Goal: Information Seeking & Learning: Learn about a topic

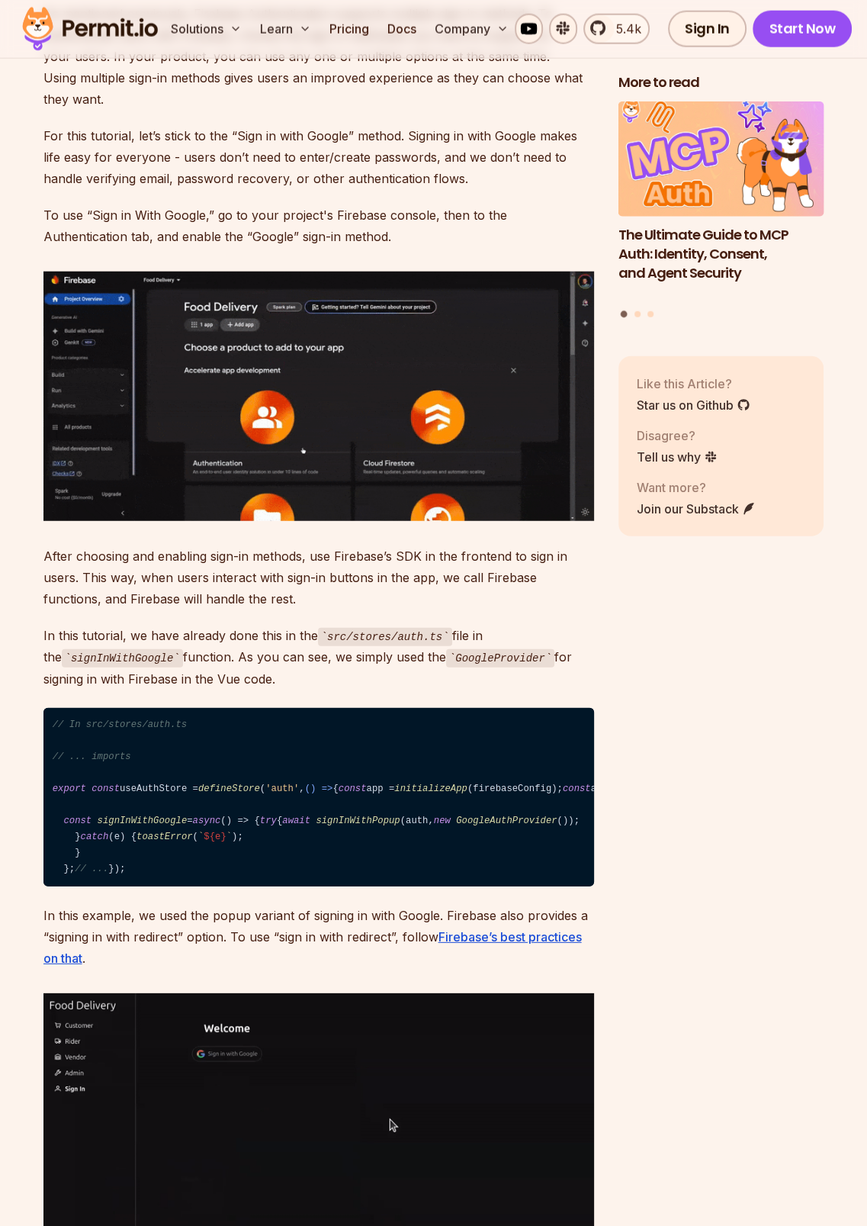
scroll to position [2975, 0]
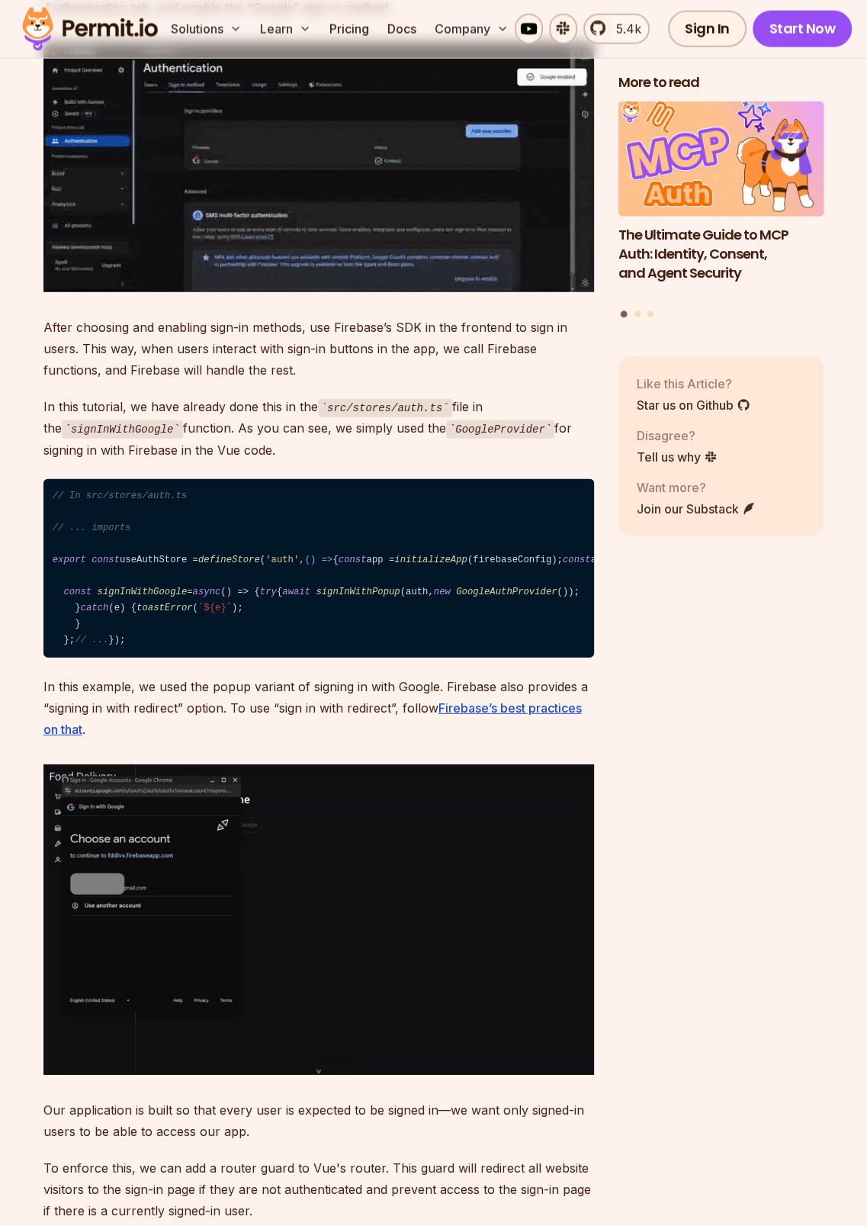
click at [381, 381] on p "After choosing and enabling sign-in methods, use Firebase’s SDK in the frontend…" at bounding box center [318, 349] width 551 height 64
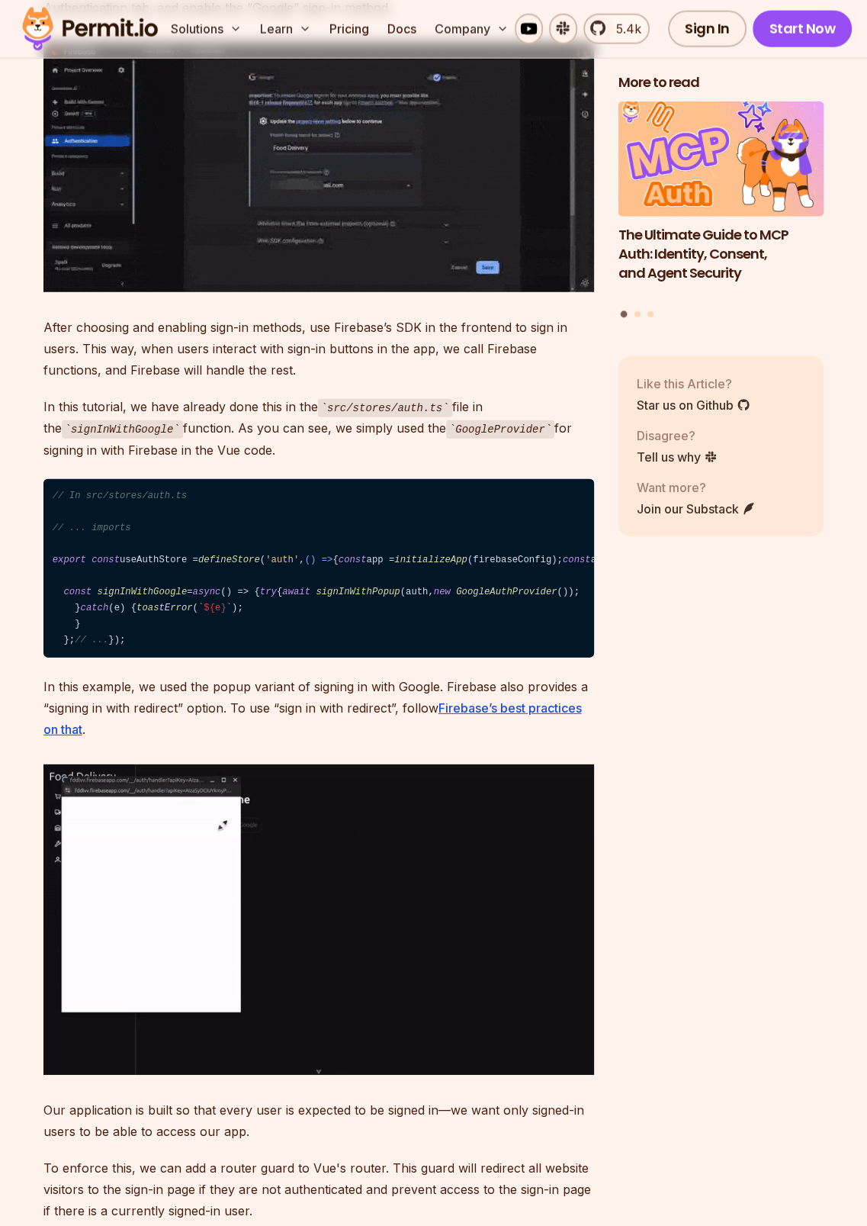
click at [377, 461] on p "In this tutorial, we have already done this in the src/stores/auth.ts file in t…" at bounding box center [318, 428] width 551 height 65
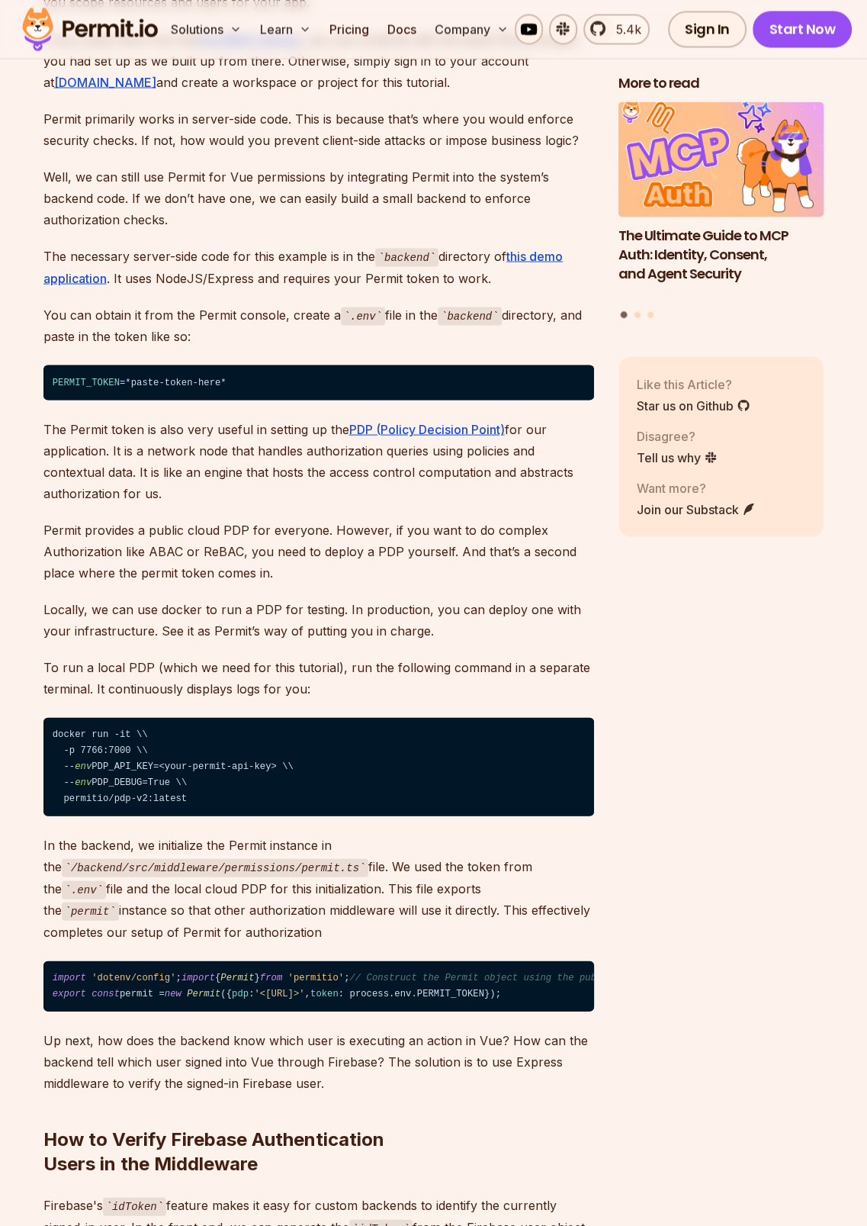
scroll to position [6102, 0]
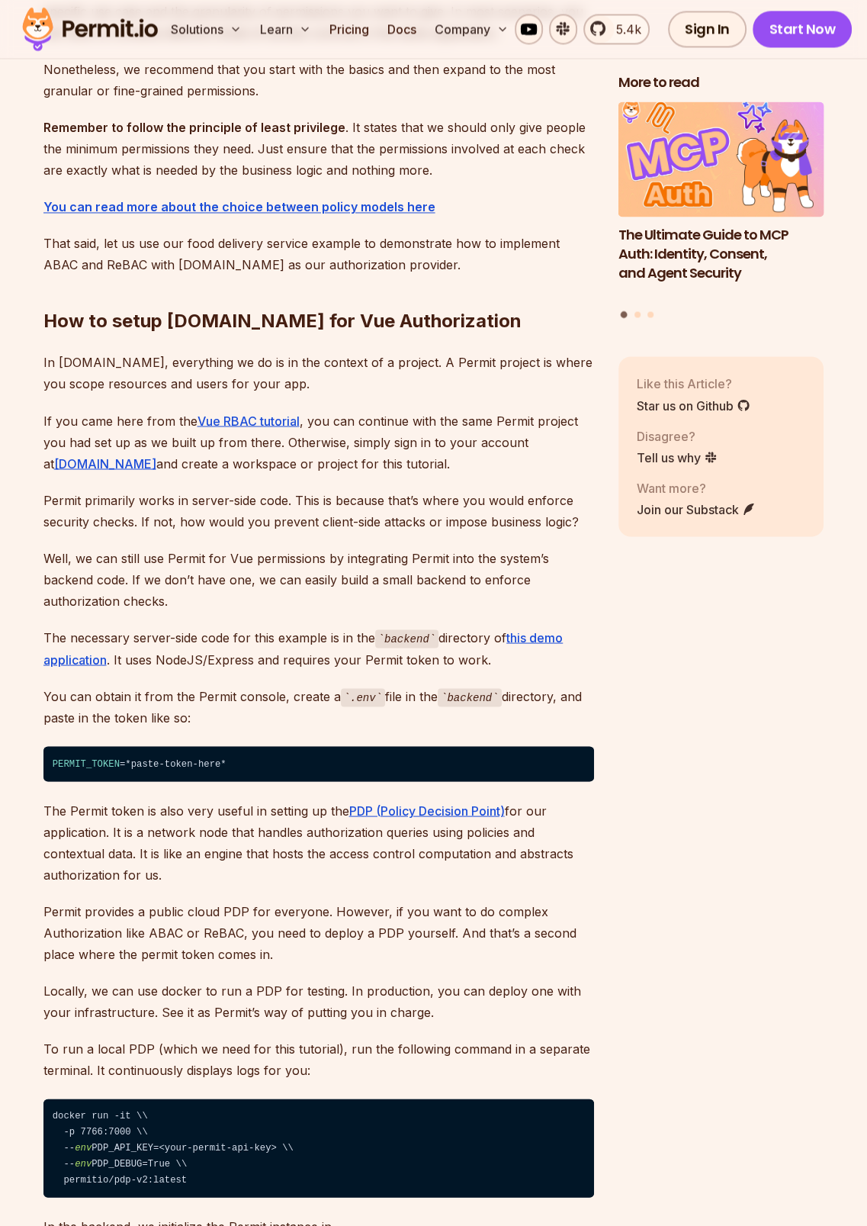
click at [113, 25] on img at bounding box center [89, 29] width 149 height 52
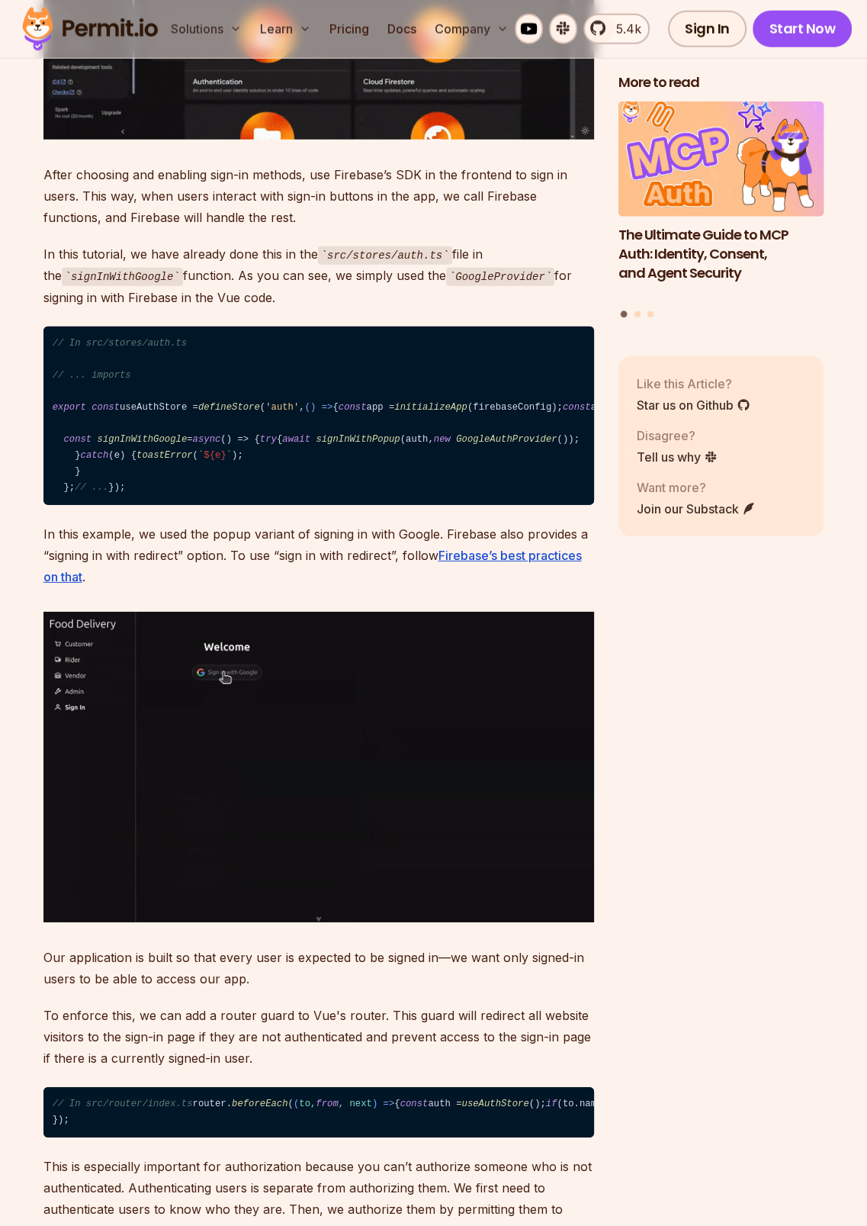
scroll to position [2898, 0]
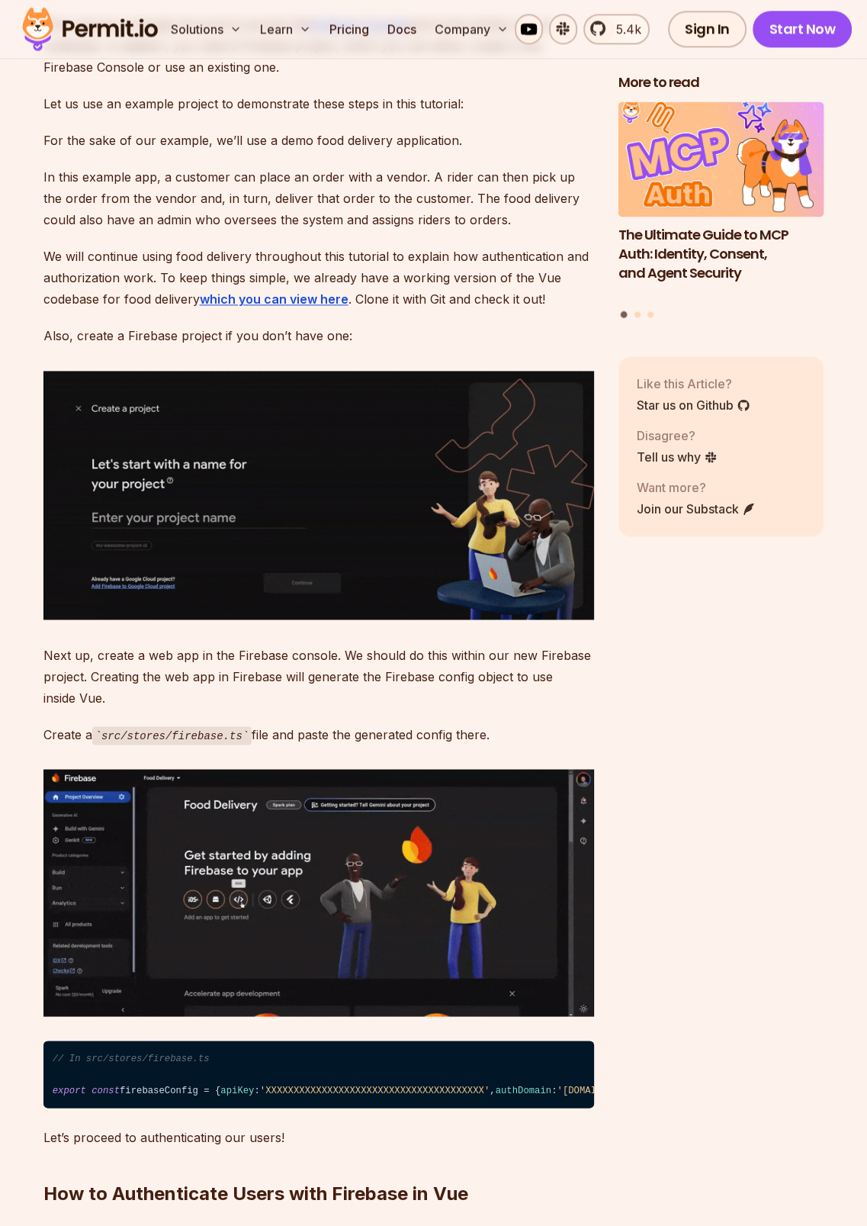
scroll to position [1068, 0]
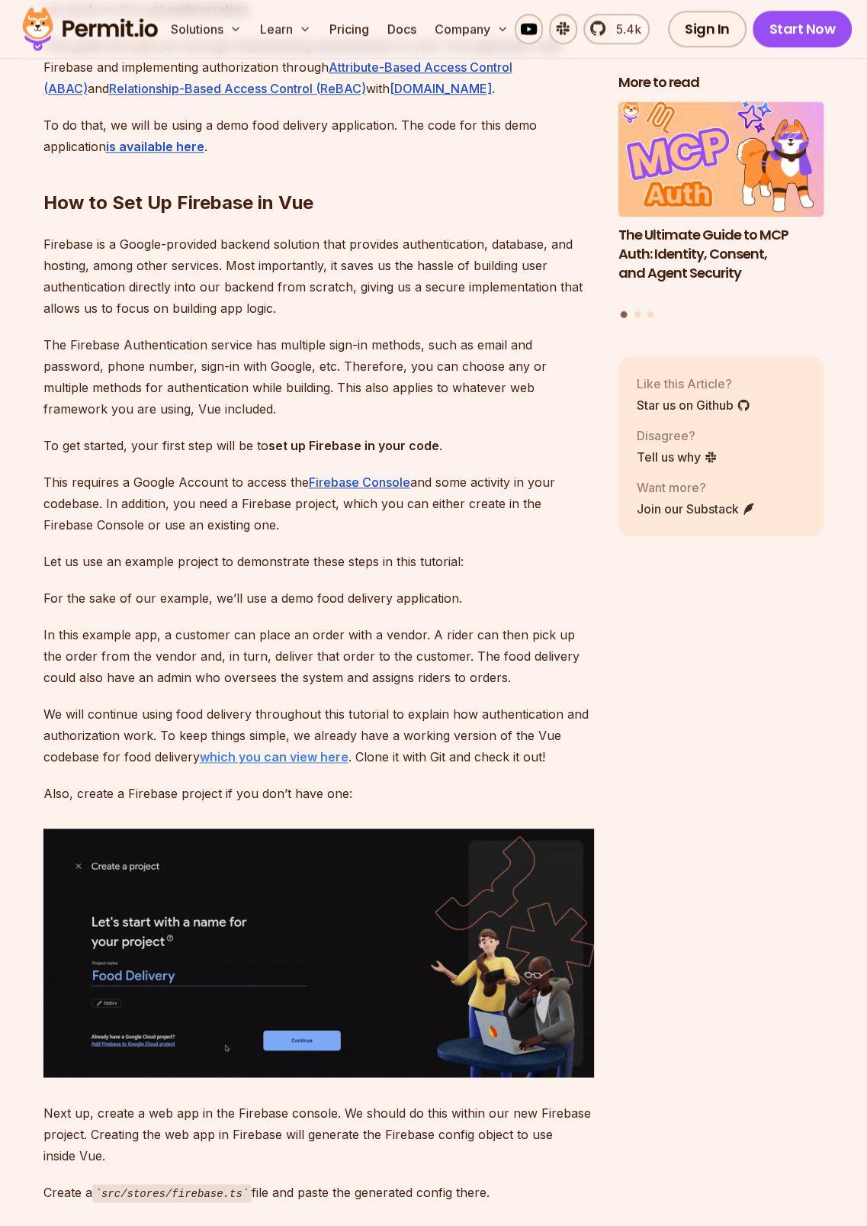
click at [268, 753] on strong "which you can view here" at bounding box center [274, 756] width 149 height 15
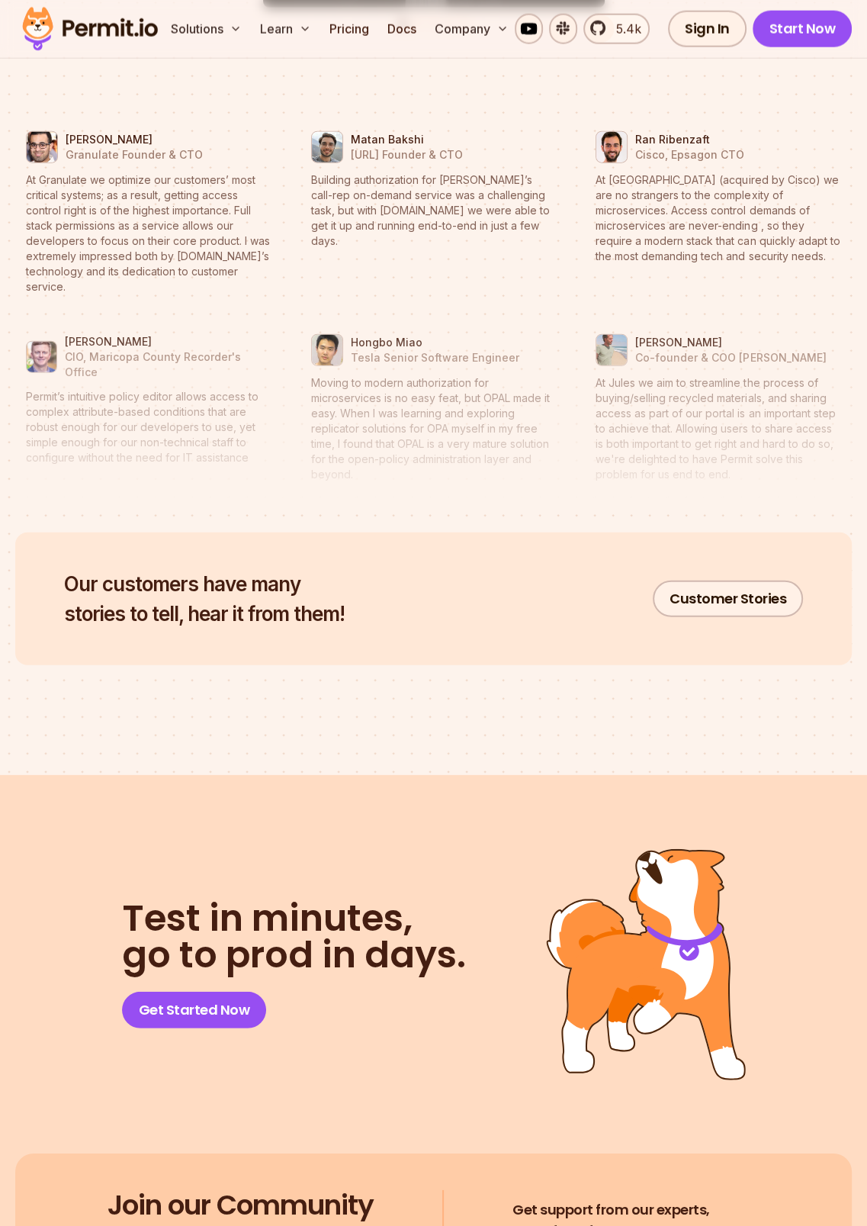
scroll to position [7664, 0]
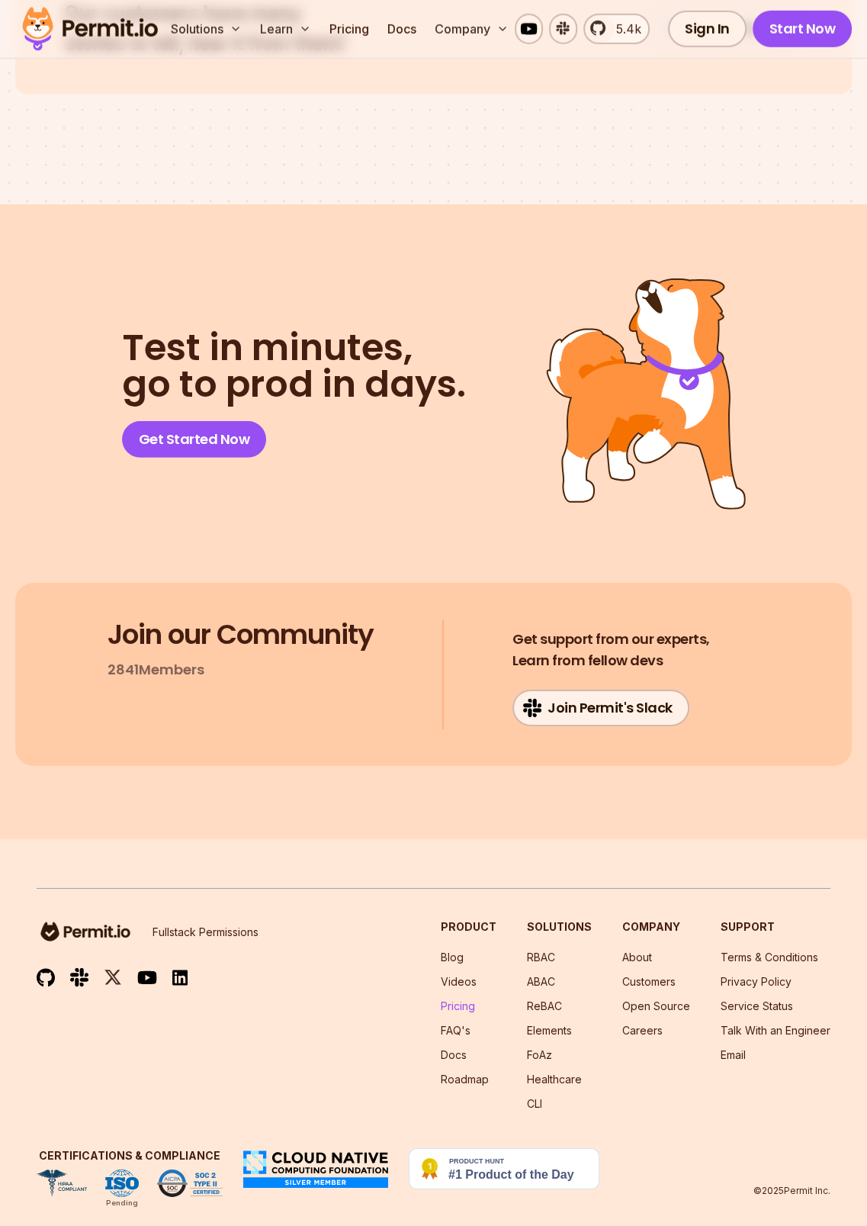
click at [460, 999] on link "Pricing" at bounding box center [458, 1005] width 34 height 13
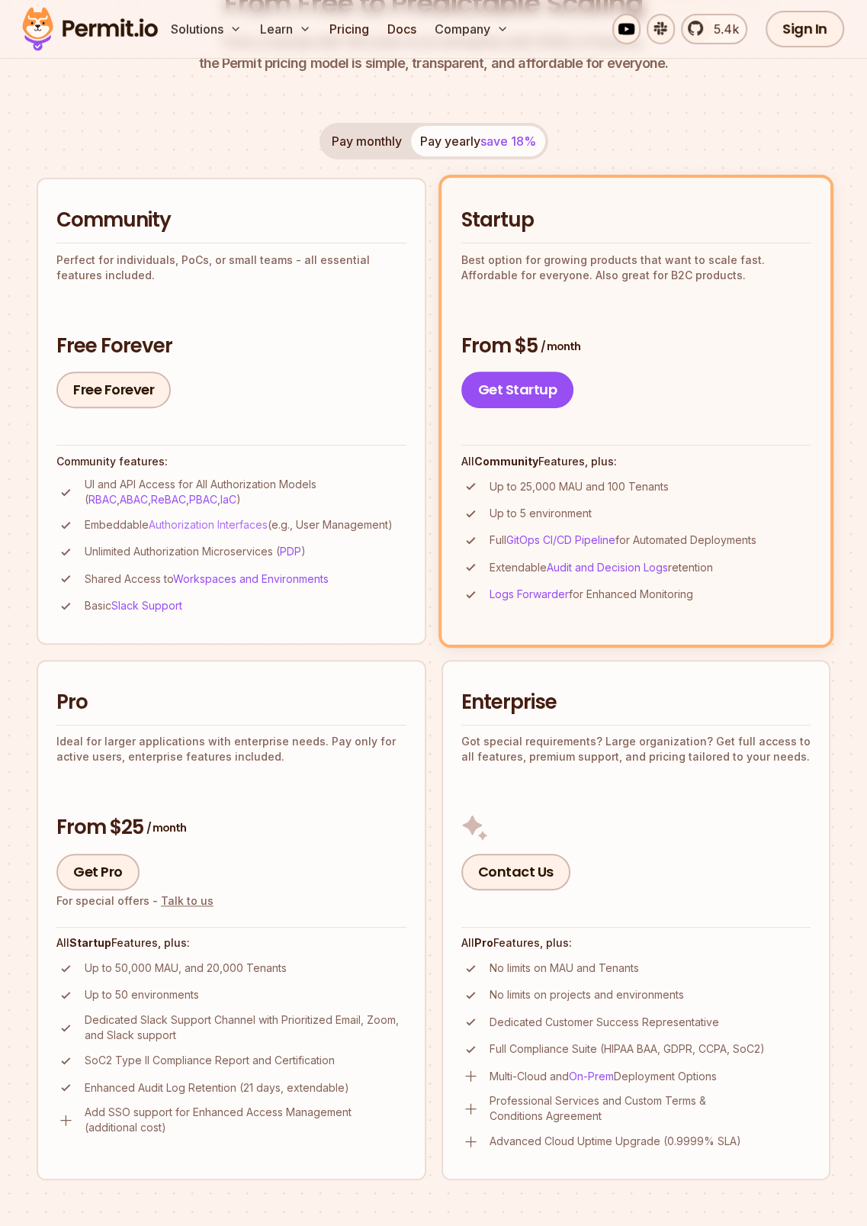
scroll to position [305, 0]
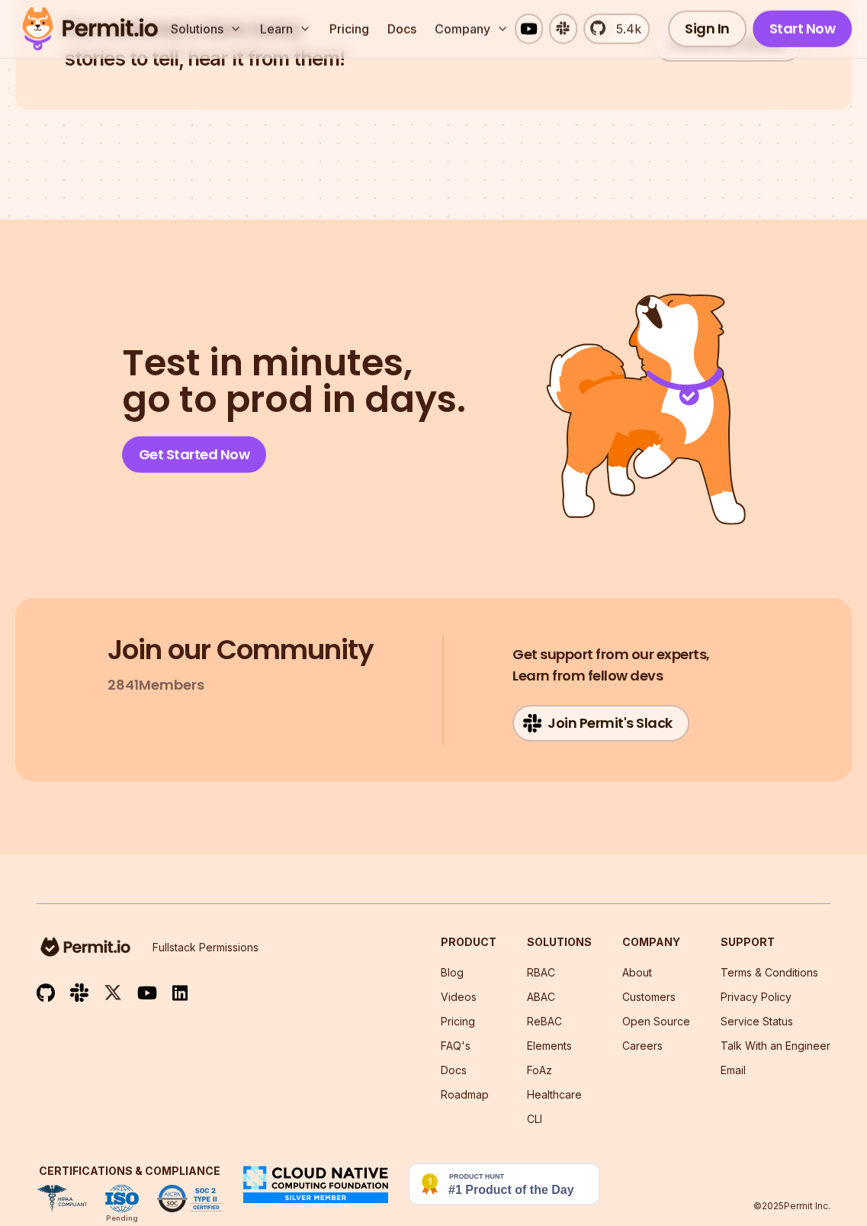
scroll to position [7649, 0]
